Goal: Transaction & Acquisition: Book appointment/travel/reservation

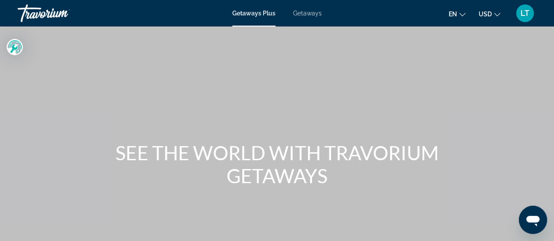
click at [308, 13] on span "Getaways" at bounding box center [307, 13] width 29 height 7
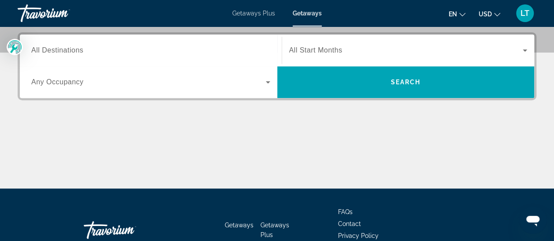
scroll to position [220, 0]
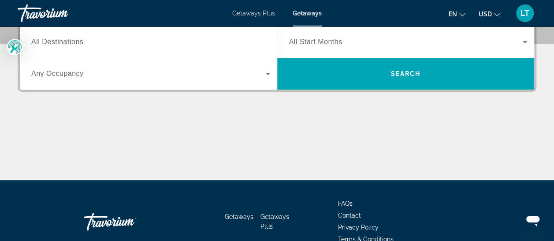
click at [58, 41] on span "All Destinations" at bounding box center [57, 41] width 52 height 7
click at [58, 41] on input "Destination All Destinations" at bounding box center [150, 42] width 239 height 11
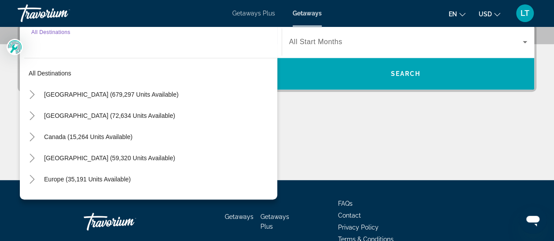
scroll to position [215, 0]
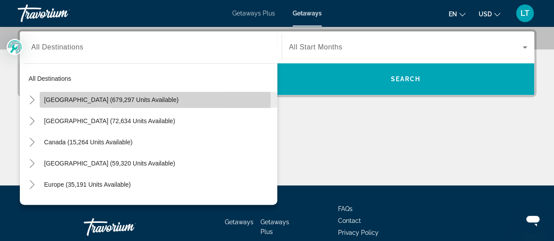
click at [79, 96] on span "[GEOGRAPHIC_DATA] (679,297 units available)" at bounding box center [111, 99] width 134 height 7
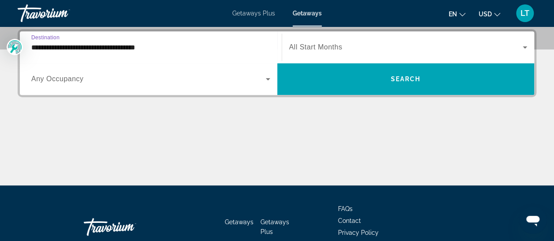
click at [119, 49] on input "**********" at bounding box center [150, 47] width 239 height 11
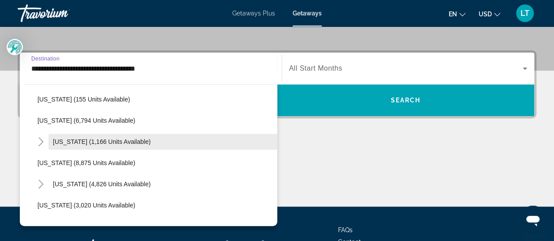
scroll to position [352, 0]
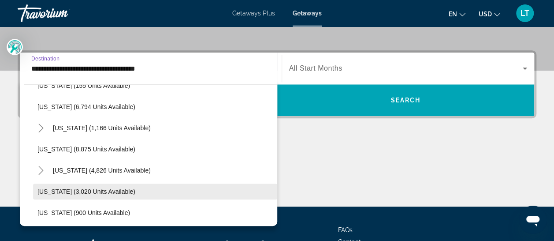
click at [65, 189] on span "[US_STATE] (3,020 units available)" at bounding box center [86, 191] width 98 height 7
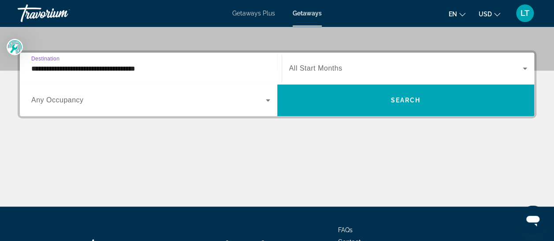
type input "**********"
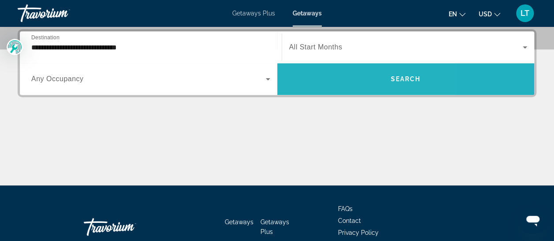
click at [327, 78] on span "Search widget" at bounding box center [405, 78] width 257 height 21
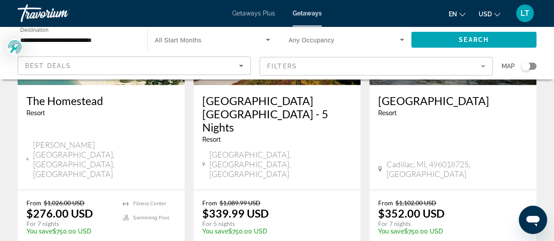
scroll to position [1190, 0]
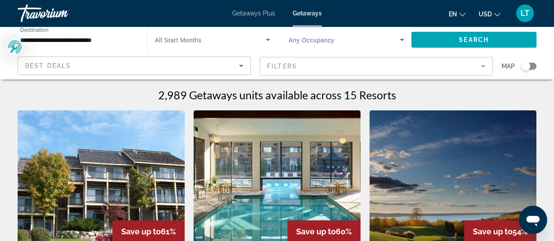
click at [401, 38] on icon "Search widget" at bounding box center [402, 39] width 11 height 11
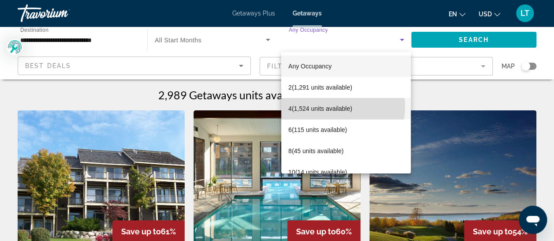
click at [318, 106] on span "4 (1,524 units available)" at bounding box center [320, 108] width 64 height 11
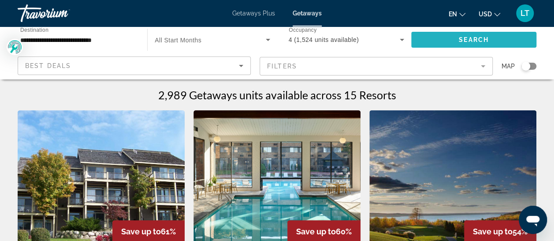
click at [467, 42] on span "Search" at bounding box center [474, 39] width 30 height 7
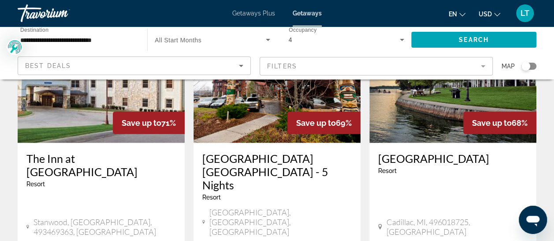
scroll to position [1146, 0]
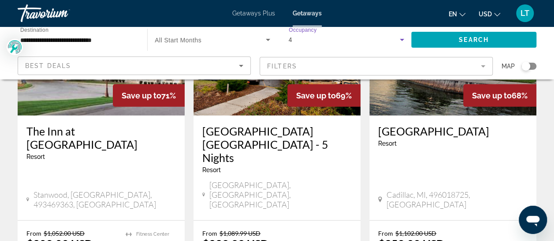
click at [402, 38] on icon "Search widget" at bounding box center [402, 39] width 11 height 11
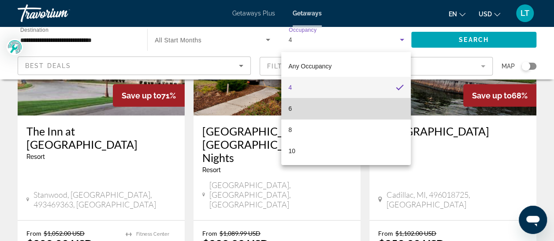
click at [293, 108] on mat-option "6" at bounding box center [346, 108] width 130 height 21
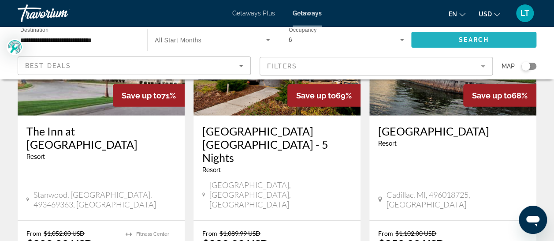
click at [489, 41] on span "Search widget" at bounding box center [473, 39] width 125 height 21
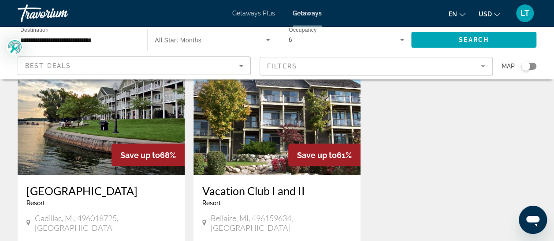
scroll to position [749, 0]
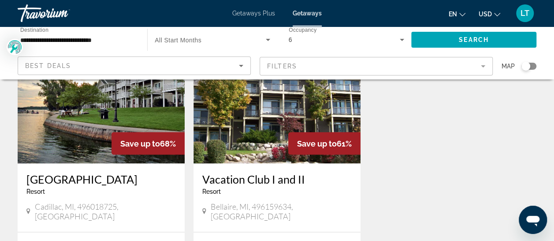
click at [64, 41] on input "**********" at bounding box center [77, 40] width 115 height 11
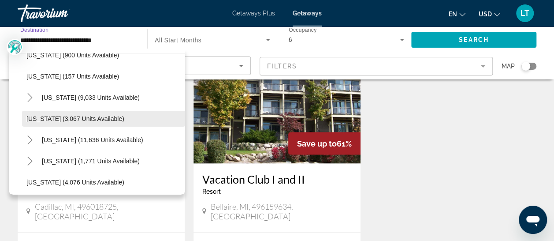
scroll to position [479, 0]
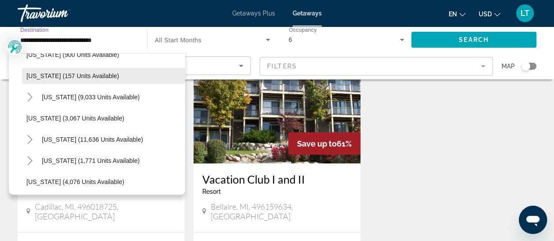
click at [85, 78] on span "[US_STATE] (157 units available)" at bounding box center [72, 75] width 93 height 7
type input "**********"
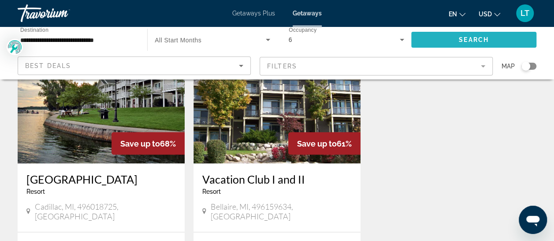
click at [467, 41] on span "Search" at bounding box center [474, 39] width 30 height 7
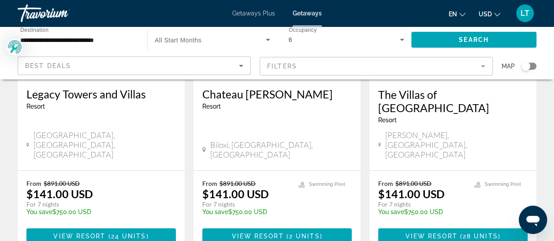
scroll to position [176, 0]
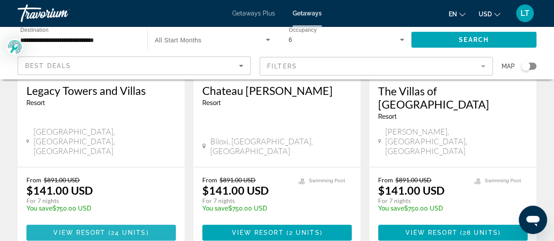
click at [64, 229] on span "View Resort" at bounding box center [79, 232] width 52 height 7
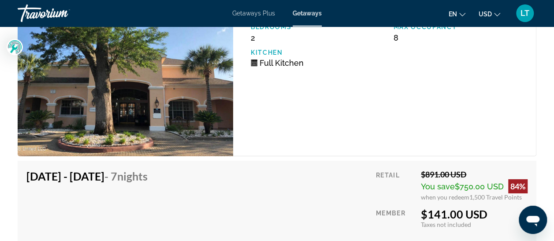
scroll to position [1718, 0]
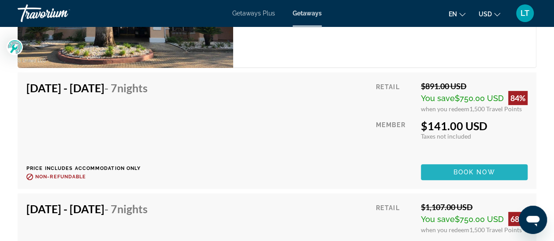
click at [459, 172] on span "Book now" at bounding box center [474, 171] width 42 height 7
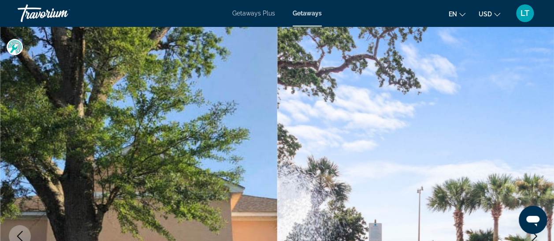
click at [309, 13] on span "Getaways" at bounding box center [307, 13] width 29 height 7
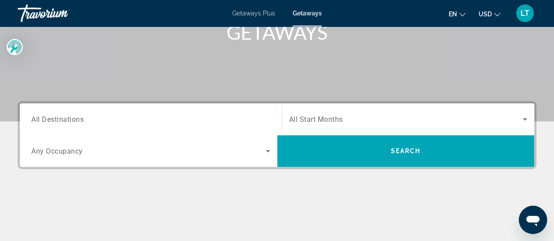
scroll to position [176, 0]
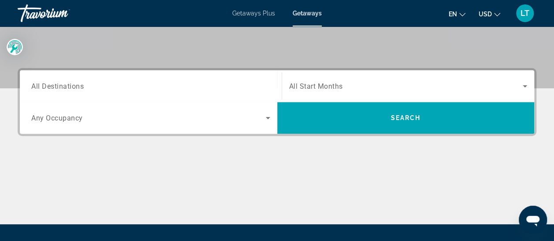
click at [70, 88] on span "All Destinations" at bounding box center [57, 86] width 52 height 8
click at [70, 88] on input "Destination All Destinations" at bounding box center [150, 86] width 239 height 11
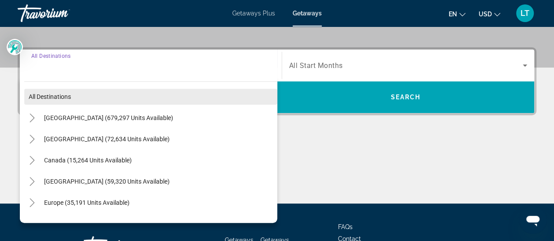
scroll to position [215, 0]
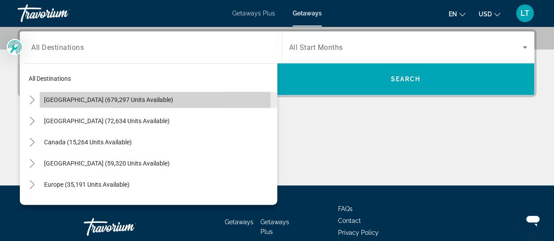
click at [80, 98] on span "[GEOGRAPHIC_DATA] (679,297 units available)" at bounding box center [108, 99] width 129 height 7
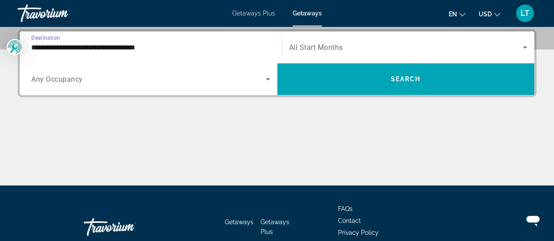
click at [106, 45] on input "**********" at bounding box center [150, 47] width 239 height 11
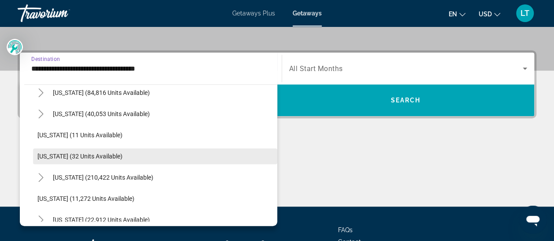
scroll to position [132, 0]
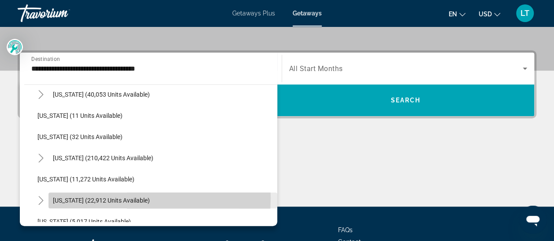
click at [86, 197] on span "[US_STATE] (22,912 units available)" at bounding box center [101, 200] width 97 height 7
type input "**********"
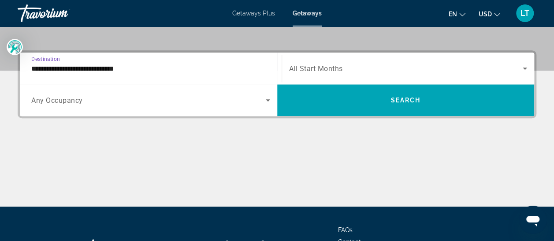
scroll to position [215, 0]
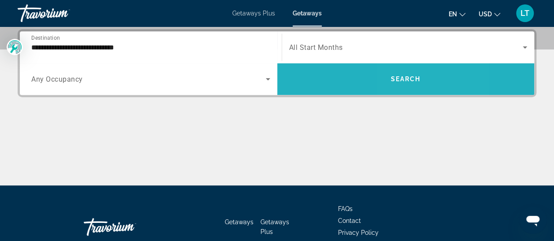
click at [400, 74] on span "Search widget" at bounding box center [405, 78] width 257 height 21
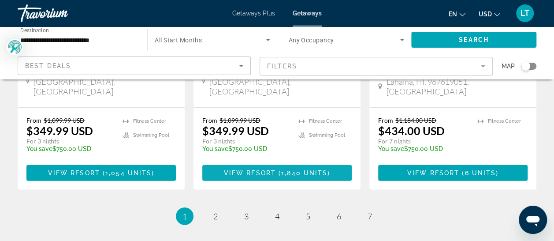
scroll to position [1250, 0]
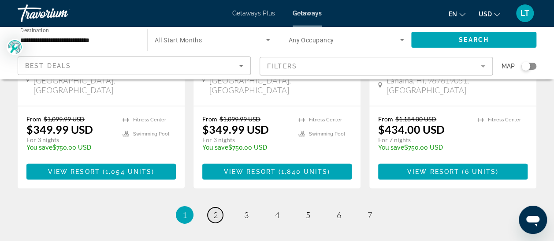
click at [215, 210] on span "2" at bounding box center [215, 215] width 4 height 10
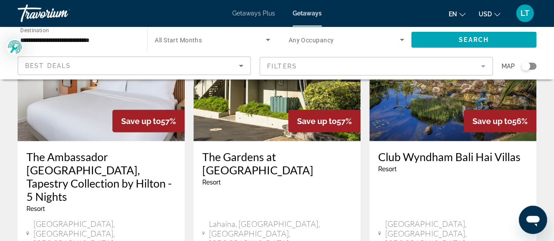
scroll to position [1146, 0]
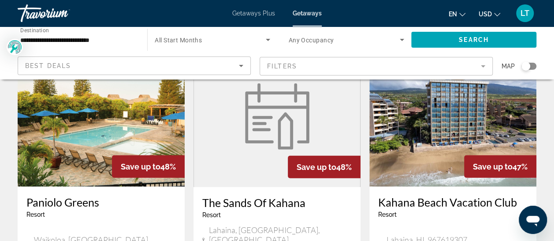
scroll to position [1101, 0]
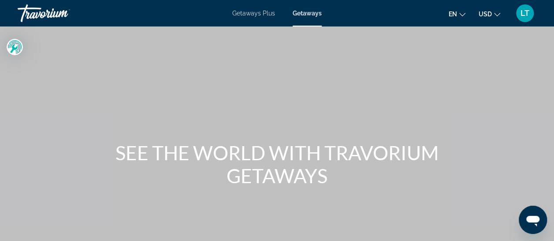
click at [308, 12] on span "Getaways" at bounding box center [307, 13] width 29 height 7
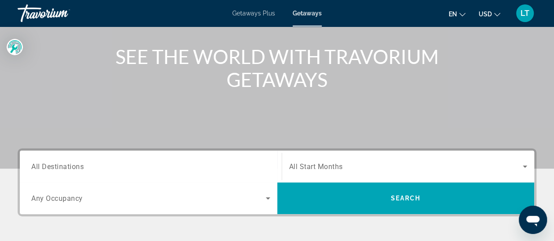
scroll to position [132, 0]
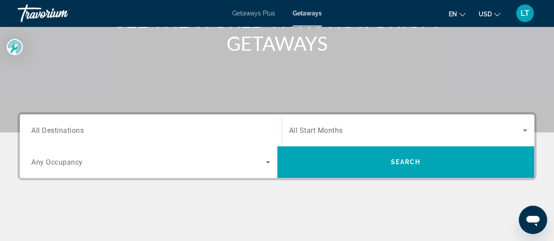
click at [78, 131] on span "All Destinations" at bounding box center [57, 130] width 52 height 8
click at [78, 131] on input "Destination All Destinations" at bounding box center [150, 130] width 239 height 11
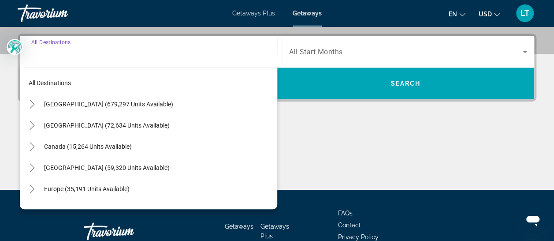
scroll to position [215, 0]
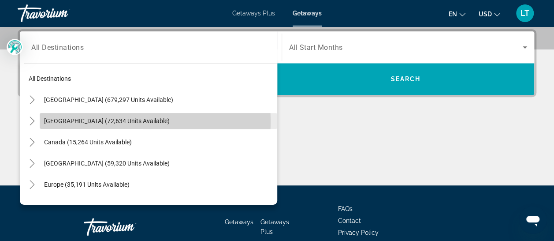
click at [94, 121] on span "[GEOGRAPHIC_DATA] (72,634 units available)" at bounding box center [107, 120] width 126 height 7
type input "**********"
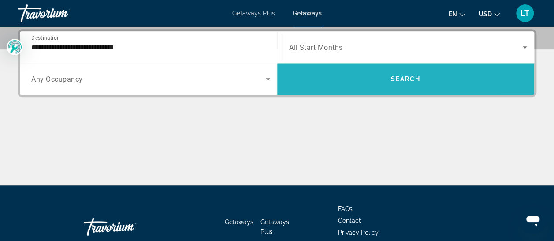
click at [405, 75] on span "Search" at bounding box center [405, 78] width 30 height 7
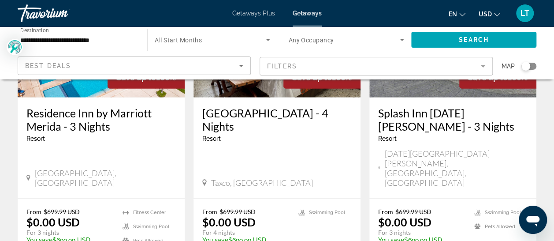
scroll to position [1146, 0]
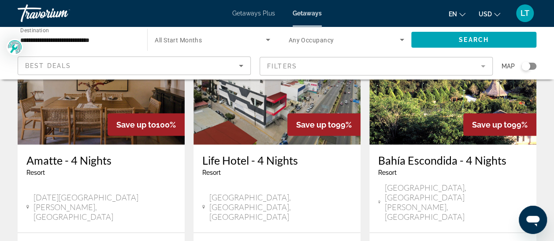
scroll to position [1190, 0]
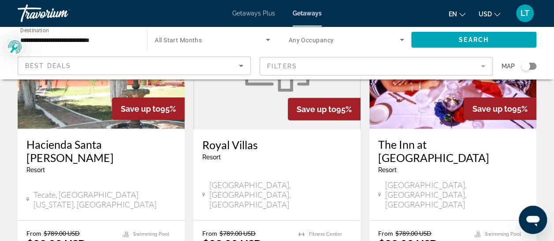
scroll to position [1190, 0]
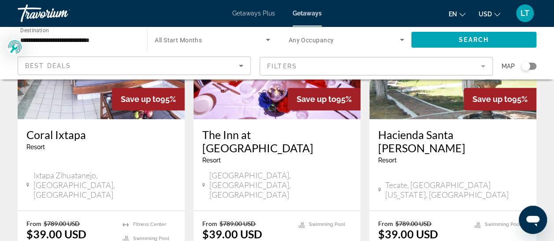
scroll to position [176, 0]
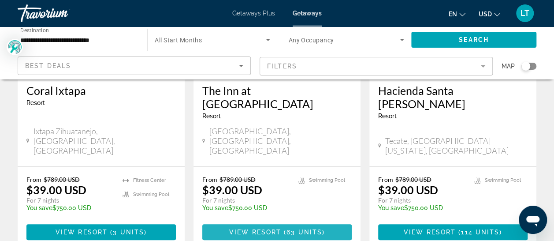
click at [240, 228] on span "View Resort" at bounding box center [255, 231] width 52 height 7
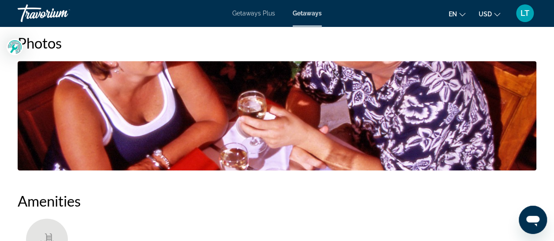
scroll to position [485, 0]
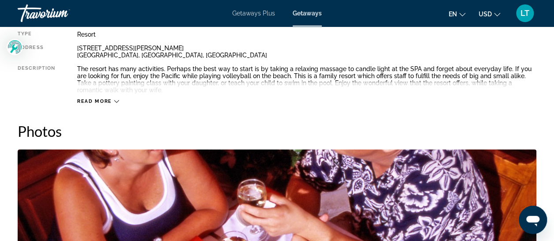
drag, startPoint x: 117, startPoint y: 99, endPoint x: 115, endPoint y: 93, distance: 6.3
click at [116, 94] on div "Read more" at bounding box center [306, 92] width 459 height 24
click at [115, 98] on div "Read more" at bounding box center [98, 101] width 42 height 6
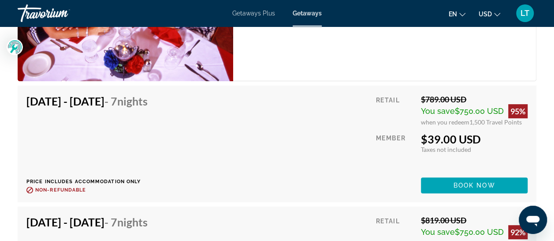
scroll to position [1762, 0]
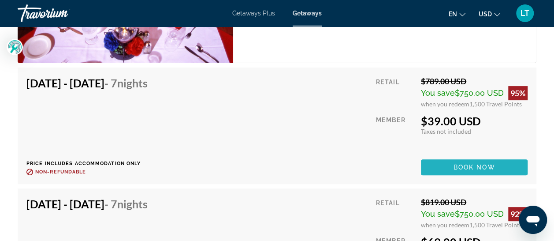
click at [448, 163] on span "Main content" at bounding box center [474, 166] width 107 height 21
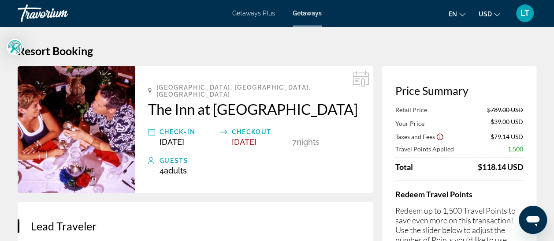
click at [306, 12] on span "Getaways" at bounding box center [307, 13] width 29 height 7
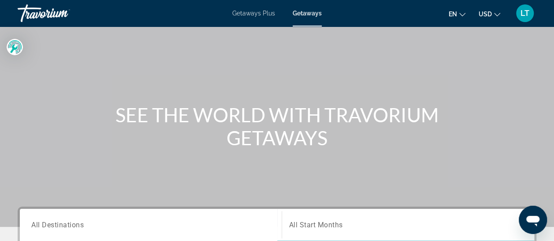
scroll to position [88, 0]
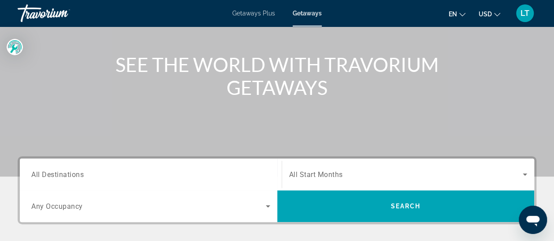
click at [50, 175] on span "All Destinations" at bounding box center [57, 174] width 52 height 8
click at [50, 175] on input "Destination All Destinations" at bounding box center [150, 174] width 239 height 11
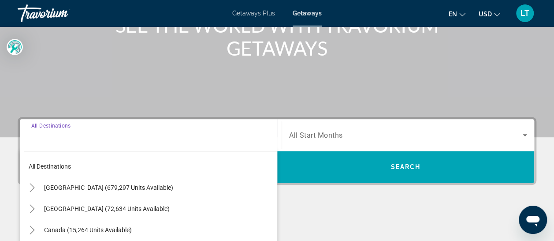
scroll to position [215, 0]
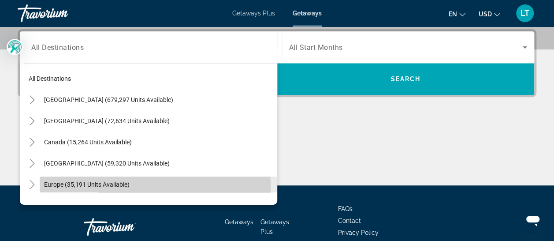
click at [72, 184] on span "Europe (35,191 units available)" at bounding box center [86, 184] width 85 height 7
type input "**********"
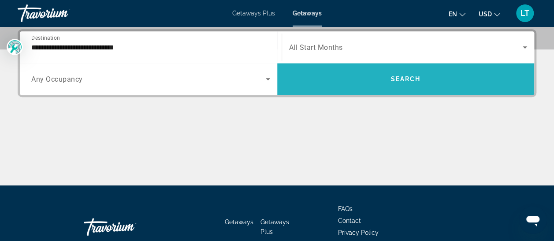
click at [404, 76] on button "Search" at bounding box center [405, 79] width 257 height 32
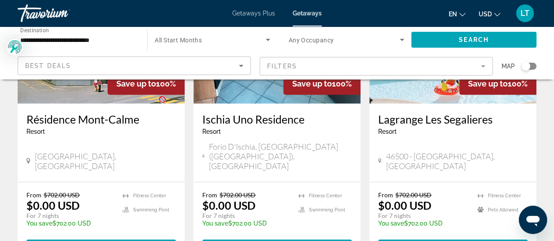
scroll to position [1146, 0]
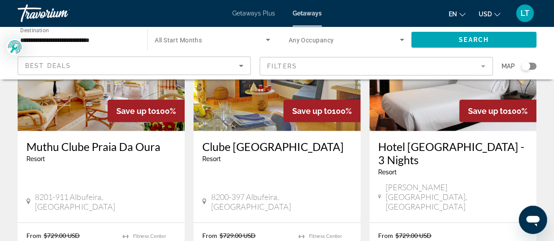
scroll to position [1101, 0]
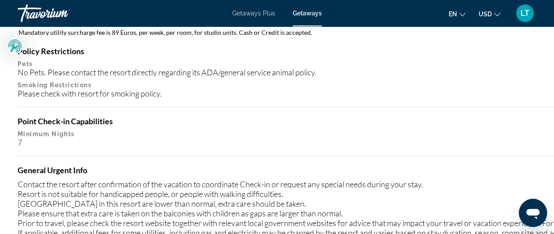
scroll to position [969, 0]
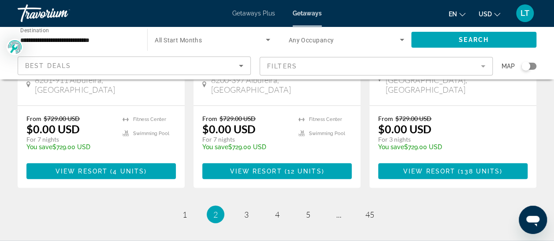
scroll to position [1234, 0]
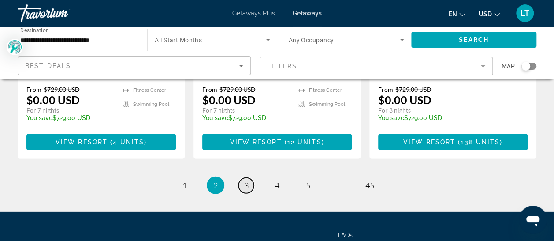
click at [246, 180] on span "3" at bounding box center [246, 185] width 4 height 10
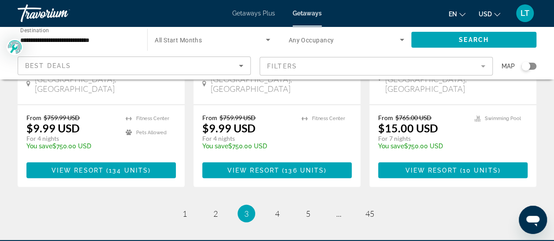
scroll to position [1234, 0]
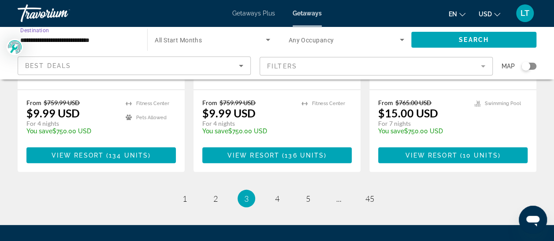
click at [82, 41] on input "**********" at bounding box center [77, 40] width 115 height 11
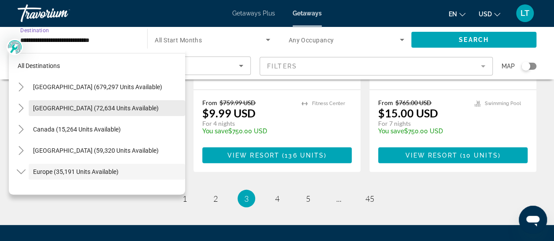
scroll to position [0, 0]
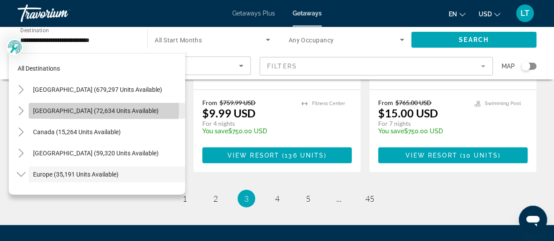
click at [58, 108] on span "[GEOGRAPHIC_DATA] (72,634 units available)" at bounding box center [96, 110] width 126 height 7
type input "**********"
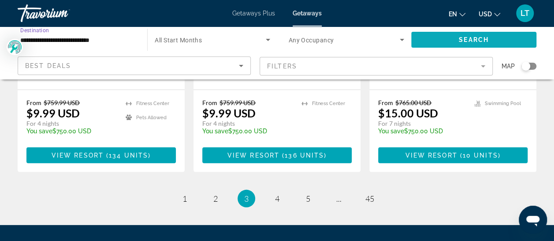
click at [430, 39] on span "Search widget" at bounding box center [473, 39] width 125 height 21
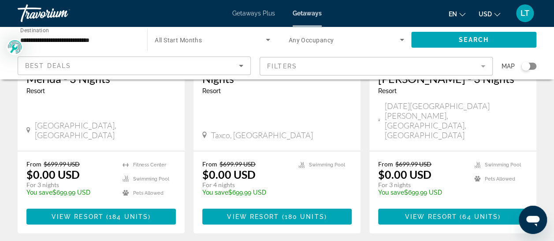
scroll to position [1190, 0]
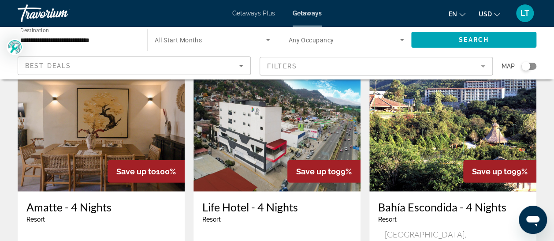
scroll to position [1146, 0]
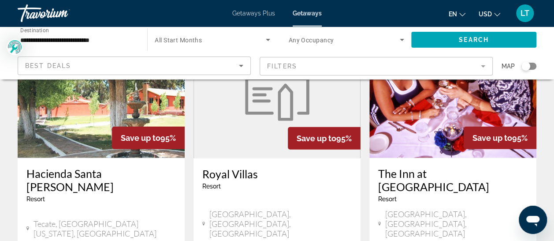
scroll to position [1146, 0]
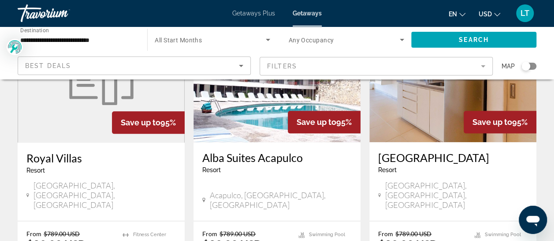
scroll to position [441, 0]
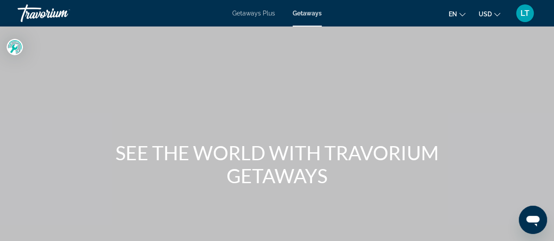
click at [263, 13] on span "Getaways Plus" at bounding box center [253, 13] width 43 height 7
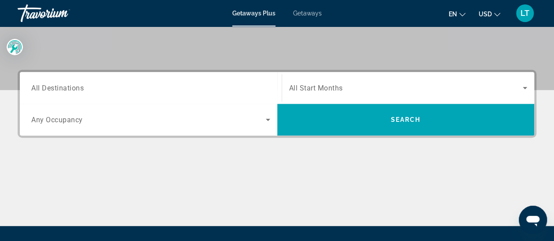
scroll to position [176, 0]
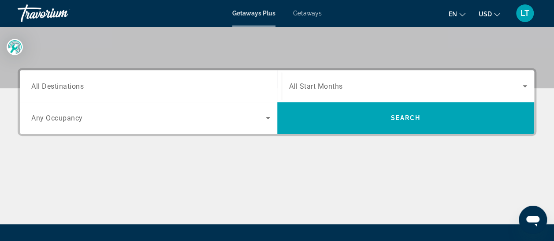
click at [74, 88] on span "All Destinations" at bounding box center [57, 86] width 52 height 8
click at [74, 88] on input "Destination All Destinations" at bounding box center [150, 86] width 239 height 11
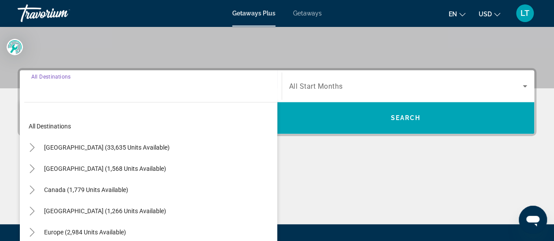
scroll to position [215, 0]
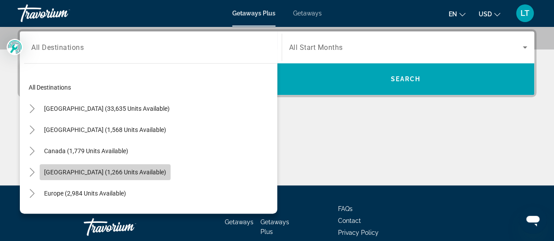
click at [99, 168] on span "[GEOGRAPHIC_DATA] (1,266 units available)" at bounding box center [105, 171] width 122 height 7
type input "**********"
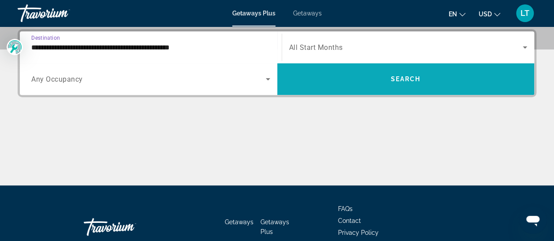
click at [382, 79] on span "Search widget" at bounding box center [405, 78] width 257 height 21
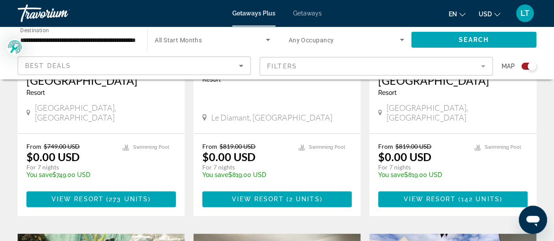
scroll to position [485, 0]
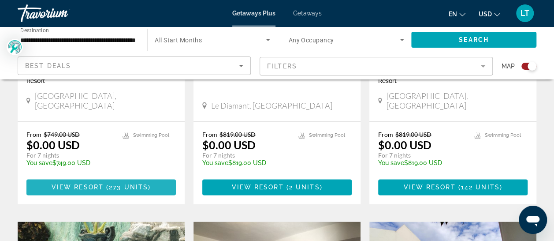
click at [99, 183] on span "View Resort" at bounding box center [78, 186] width 52 height 7
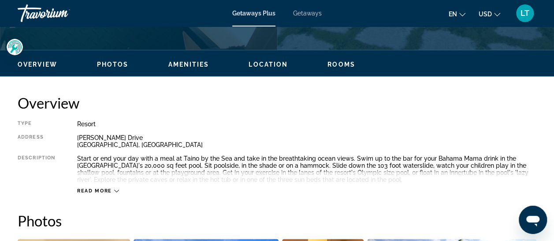
scroll to position [397, 0]
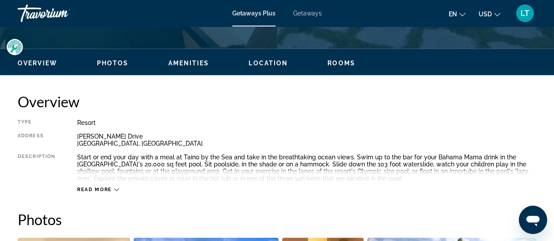
click at [114, 187] on icon "Main content" at bounding box center [116, 189] width 5 height 5
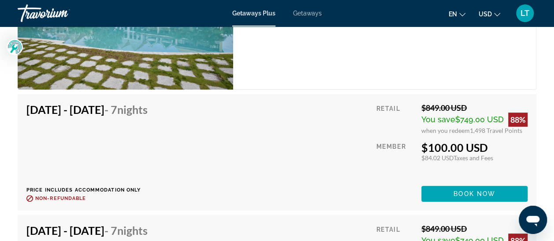
scroll to position [1850, 0]
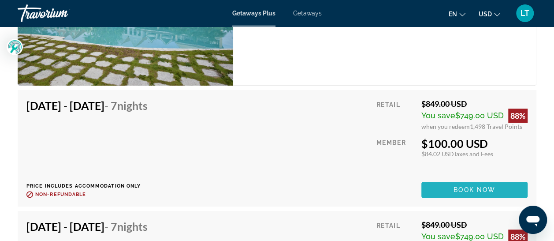
click at [473, 189] on span "Book now" at bounding box center [474, 189] width 42 height 7
